Goal: Check status: Check status

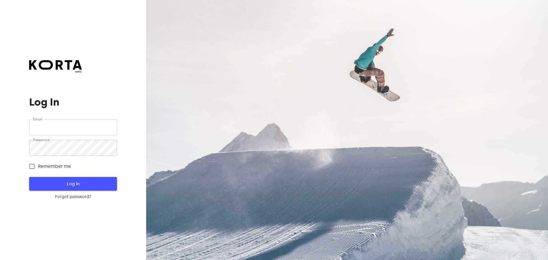
type input "[EMAIL_ADDRESS][DOMAIN_NAME]"
drag, startPoint x: 95, startPoint y: 186, endPoint x: 100, endPoint y: 181, distance: 7.1
click at [95, 186] on span "Log In" at bounding box center [72, 183] width 69 height 7
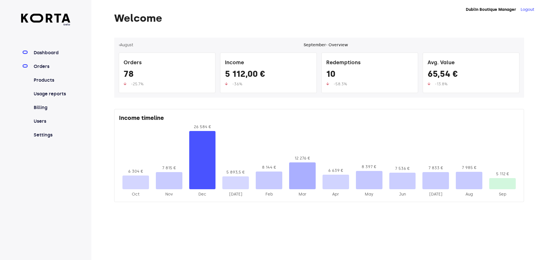
click at [46, 66] on link "Orders" at bounding box center [52, 66] width 38 height 7
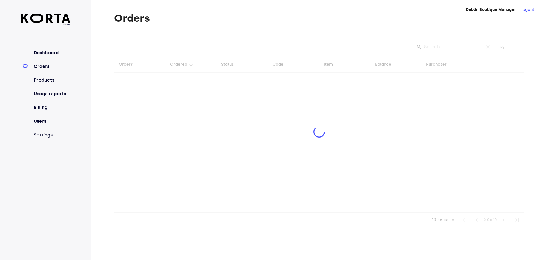
click at [444, 47] on div at bounding box center [319, 133] width 410 height 190
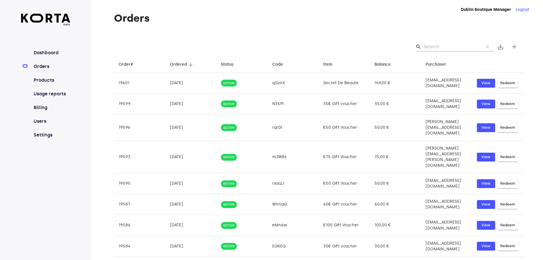
click at [426, 45] on input "Search" at bounding box center [451, 46] width 55 height 9
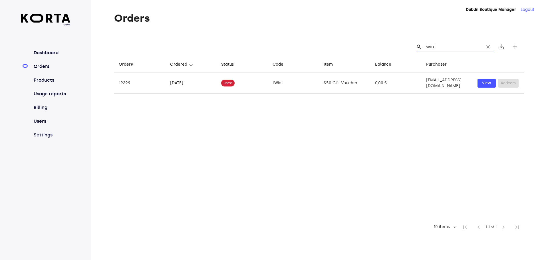
type input "twiat"
click at [48, 67] on link "Orders" at bounding box center [52, 66] width 38 height 7
